Goal: Navigation & Orientation: Find specific page/section

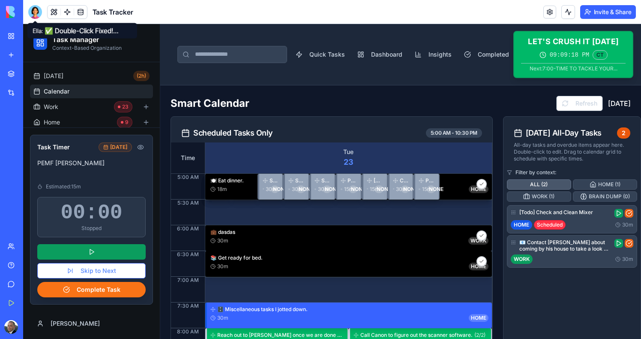
click at [37, 14] on div at bounding box center [35, 12] width 14 height 14
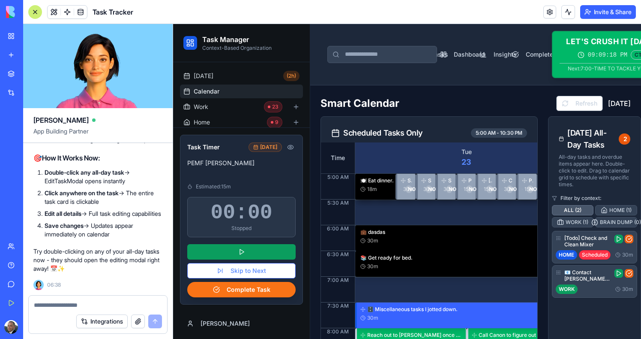
scroll to position [124778, 0]
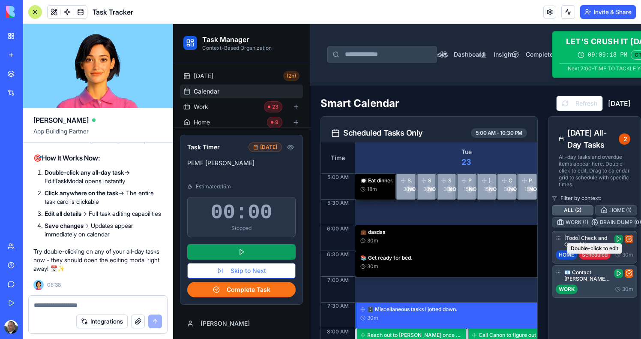
click at [598, 249] on div "[Todo] Check and Clean Mixer HOME Scheduled 30m Double-click to edit" at bounding box center [595, 247] width 78 height 25
click at [598, 238] on h3 "[Todo] Check and Clean Mixer" at bounding box center [588, 241] width 47 height 13
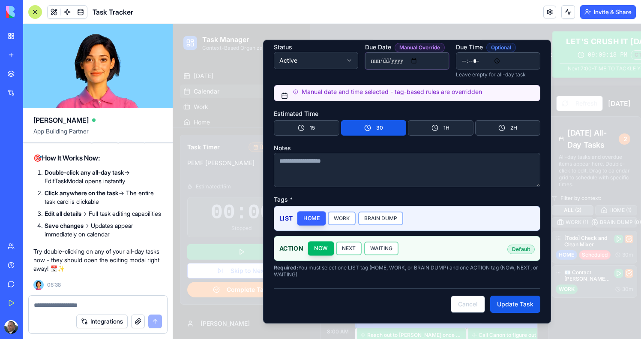
scroll to position [0, 0]
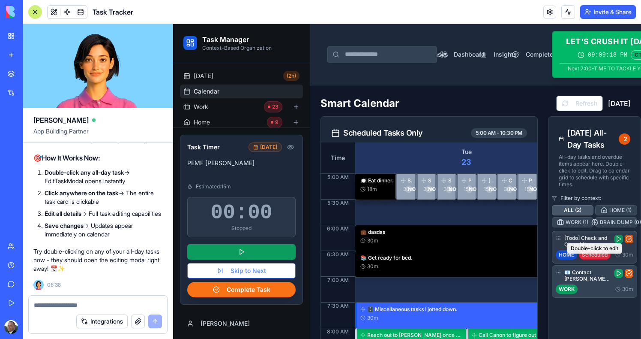
click at [581, 238] on h3 "[Todo] Check and Clean Mixer" at bounding box center [588, 241] width 47 height 13
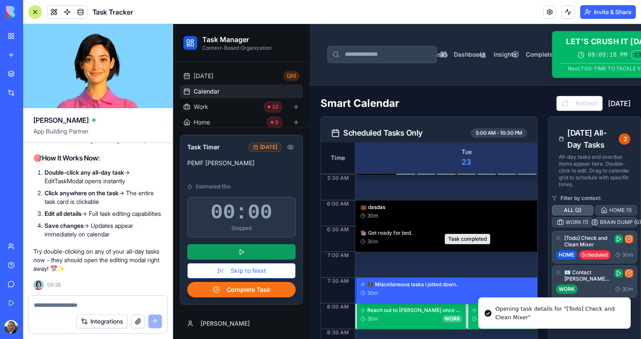
scroll to position [63, 0]
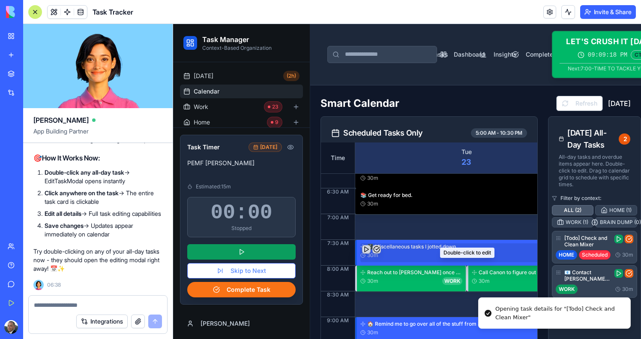
click at [418, 254] on div "30m HOME" at bounding box center [468, 255] width 214 height 8
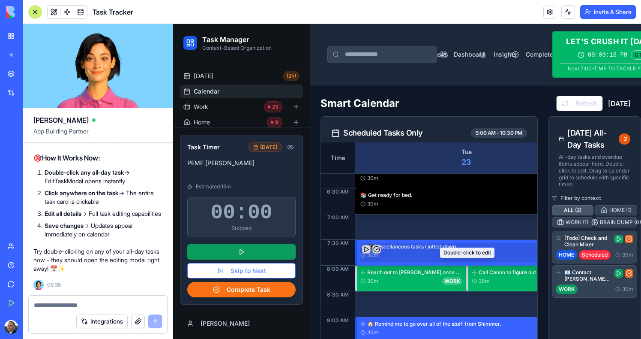
click at [418, 254] on div "30m HOME" at bounding box center [468, 255] width 214 height 8
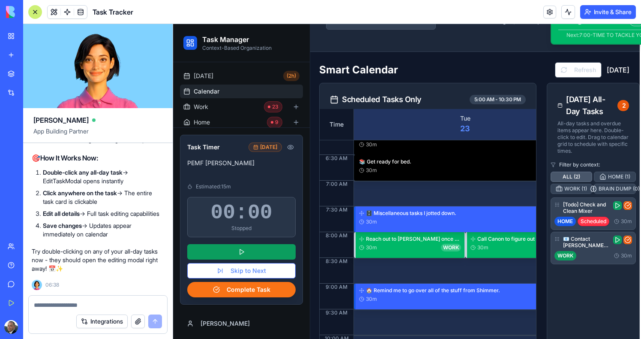
scroll to position [123624, 2]
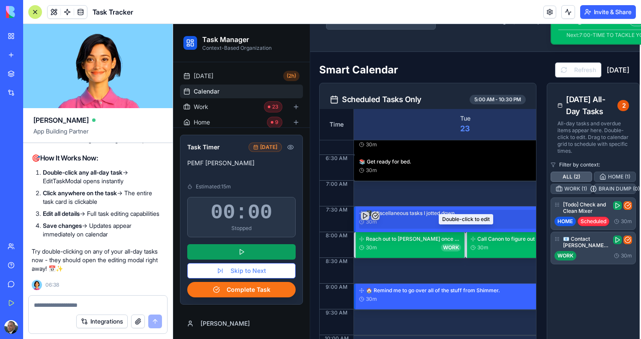
click at [385, 214] on div "🗄️ Miscellaneous tasks I jotted down." at bounding box center [469, 213] width 207 height 6
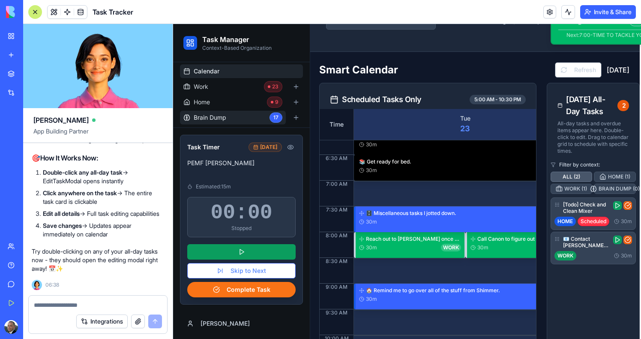
scroll to position [24, 0]
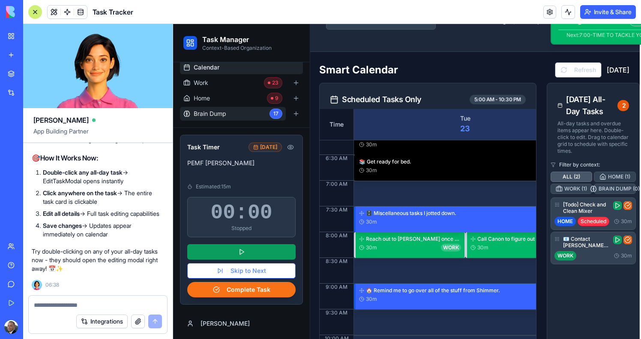
click at [244, 118] on link "Brain Dump 17" at bounding box center [233, 114] width 106 height 14
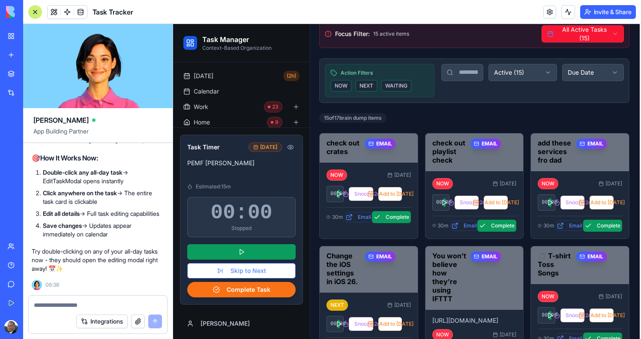
scroll to position [122589, 2]
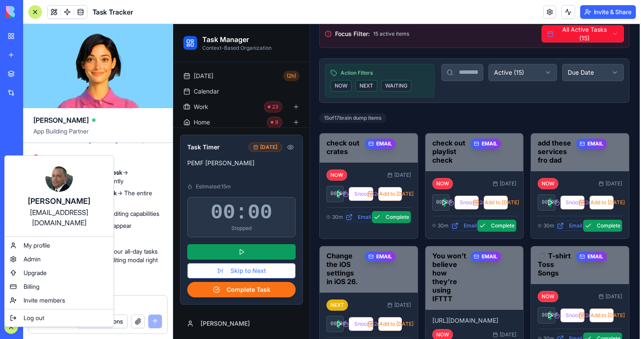
click at [37, 313] on span "Log out" at bounding box center [34, 317] width 21 height 9
